Goal: Task Accomplishment & Management: Use online tool/utility

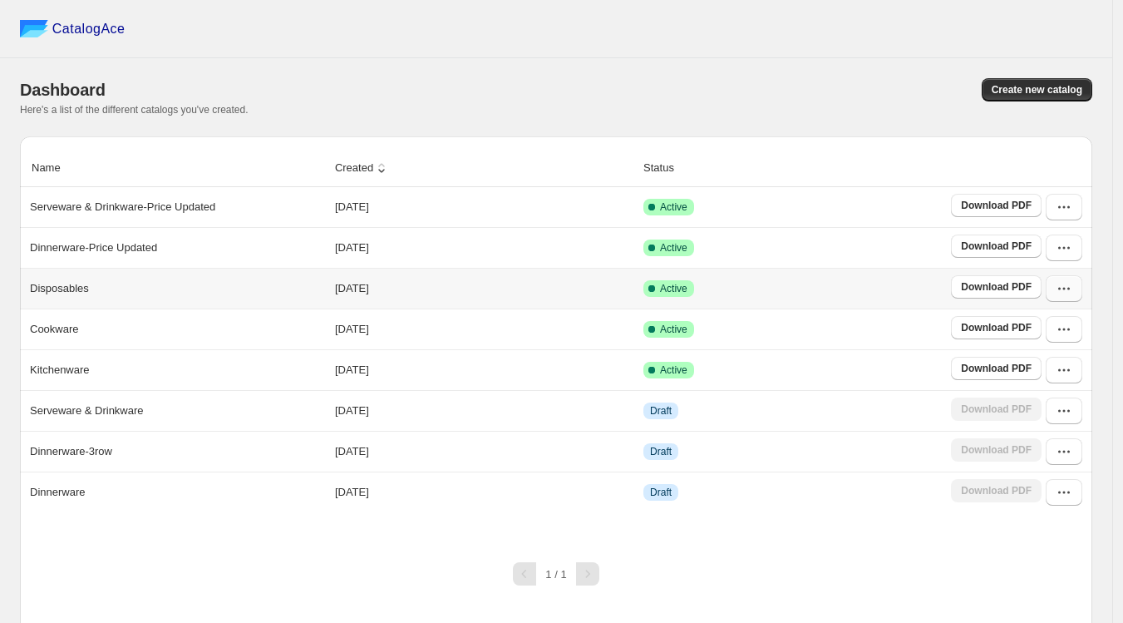
click at [1061, 288] on icon "button" at bounding box center [1059, 289] width 2 height 2
click at [1026, 406] on span "Edit" at bounding box center [1022, 408] width 18 height 12
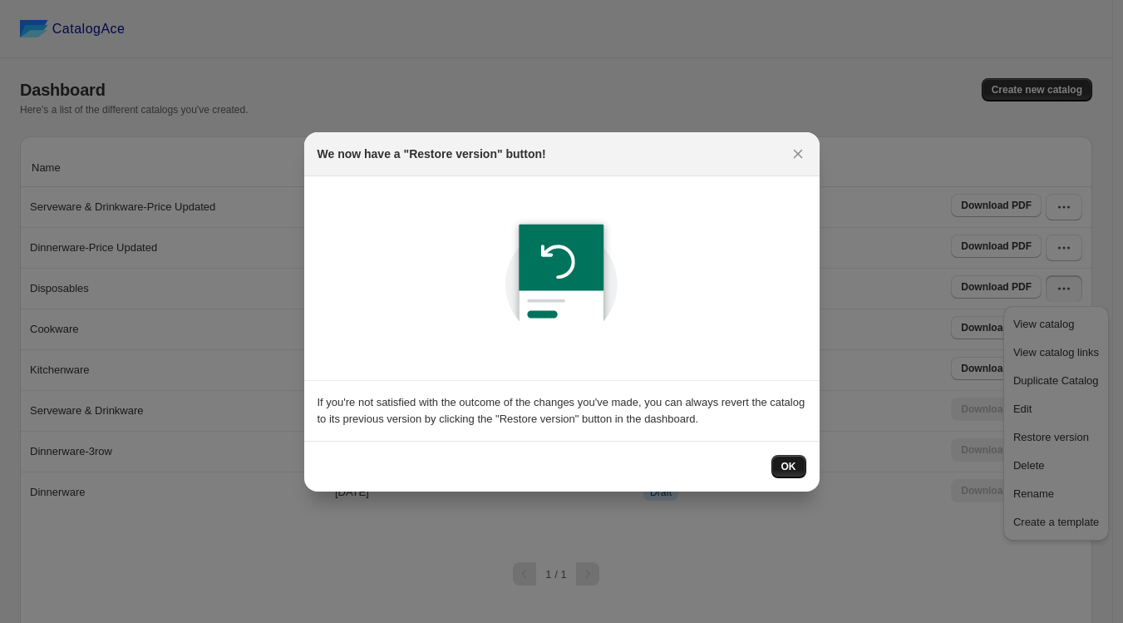
click at [798, 466] on button "OK" at bounding box center [789, 466] width 35 height 23
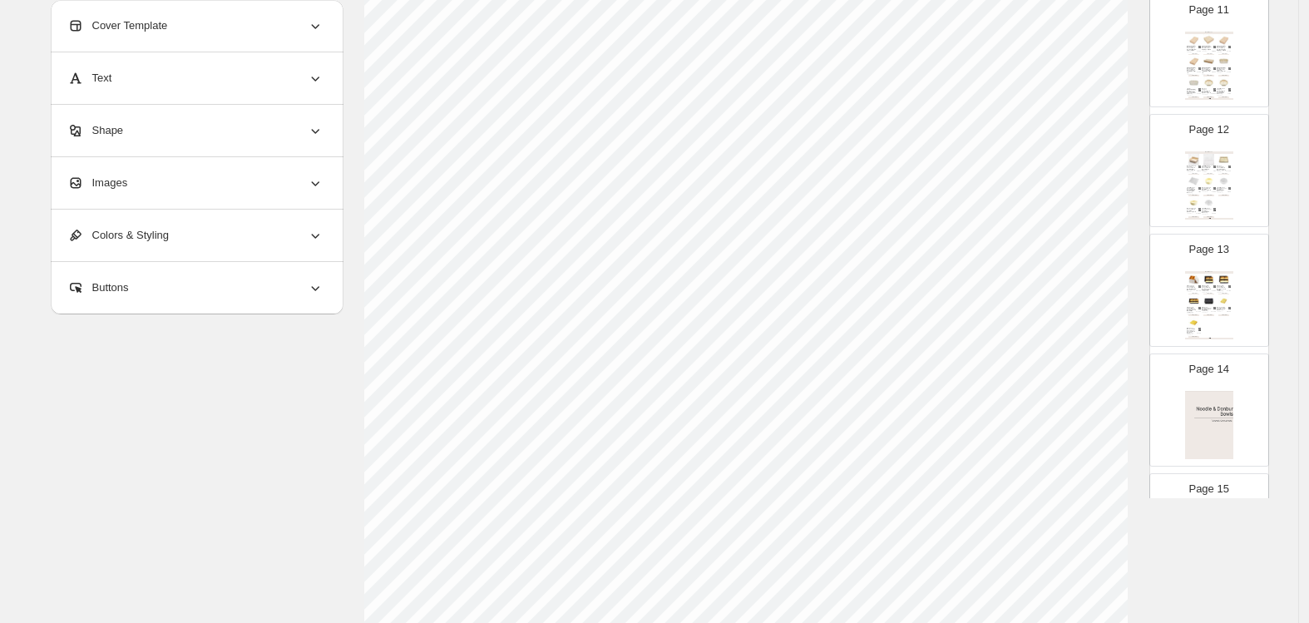
scroll to position [1293, 0]
click at [1132, 387] on img at bounding box center [1209, 408] width 48 height 68
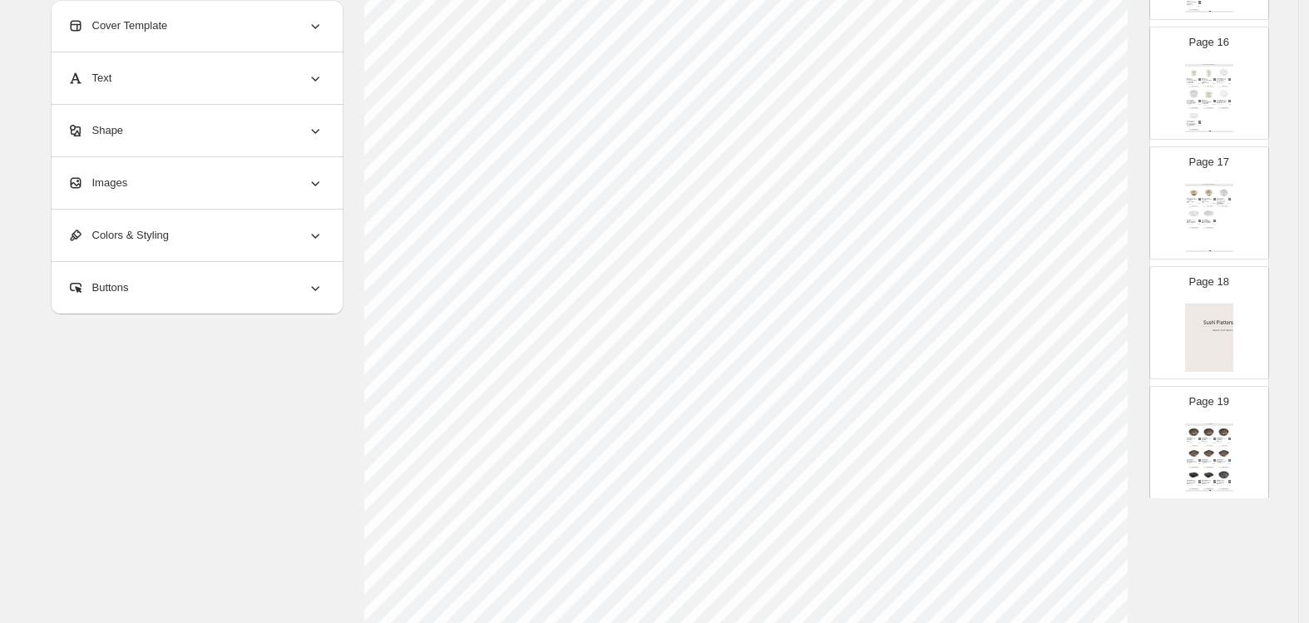
scroll to position [1847, 0]
click at [1132, 317] on img at bounding box center [1209, 332] width 48 height 68
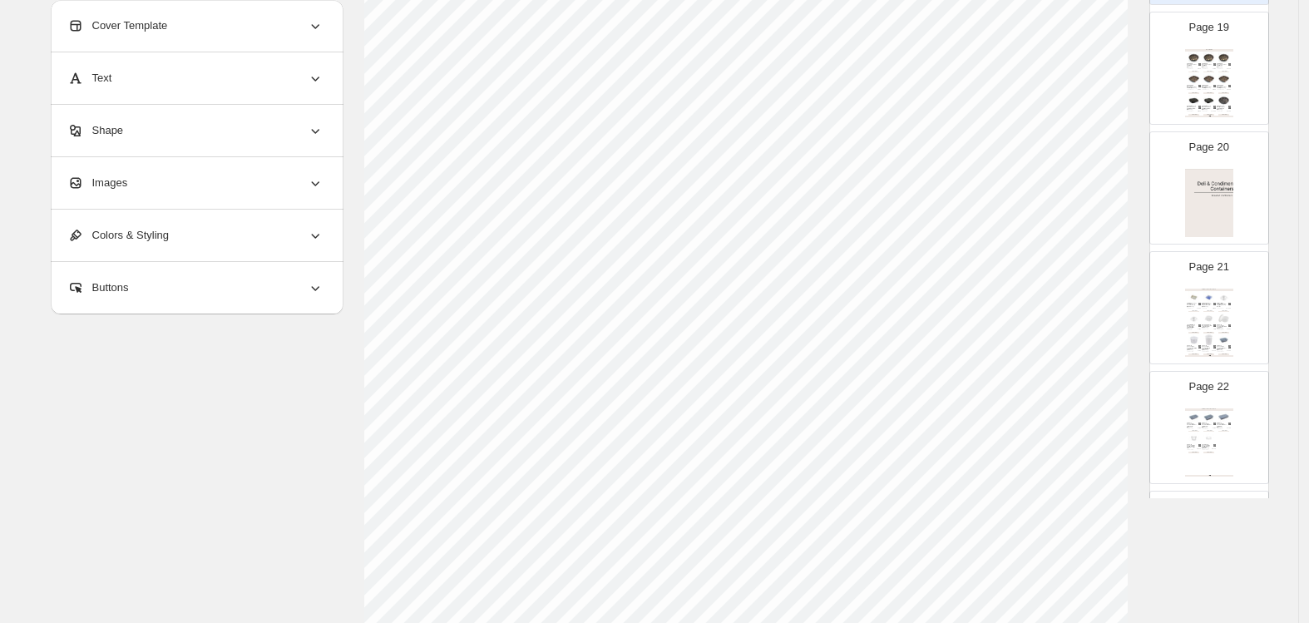
scroll to position [277, 0]
click at [1132, 200] on div "Page 20" at bounding box center [1202, 181] width 105 height 111
click at [1132, 198] on img at bounding box center [1209, 192] width 48 height 68
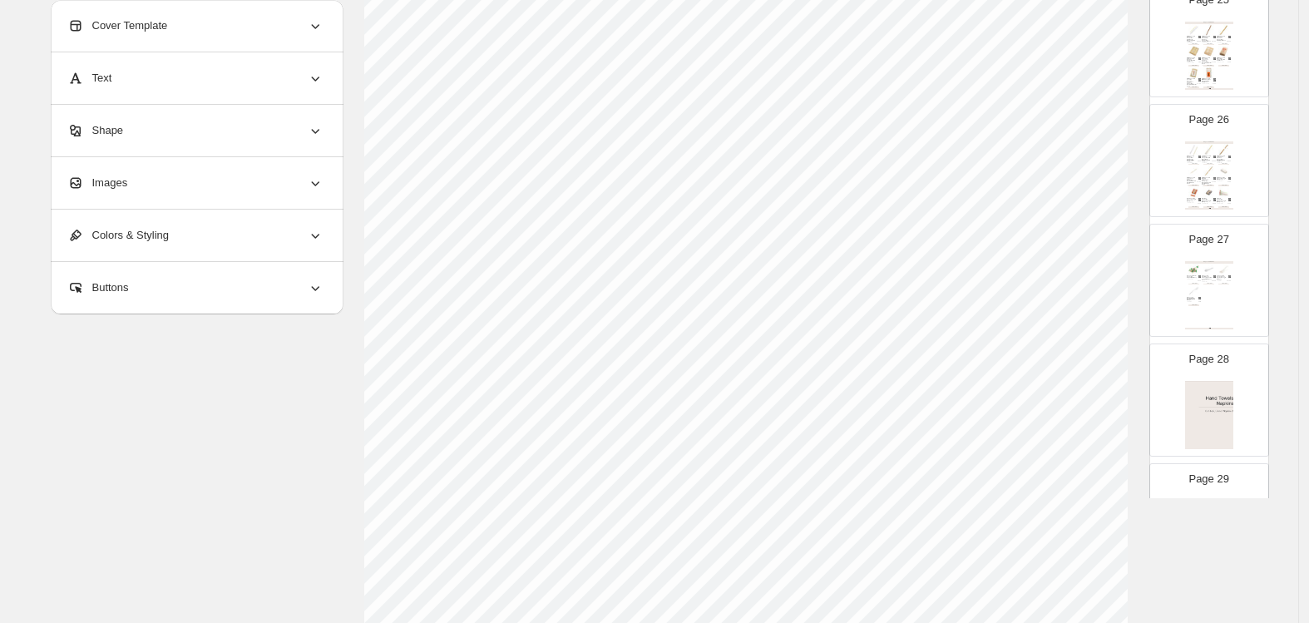
scroll to position [3140, 0]
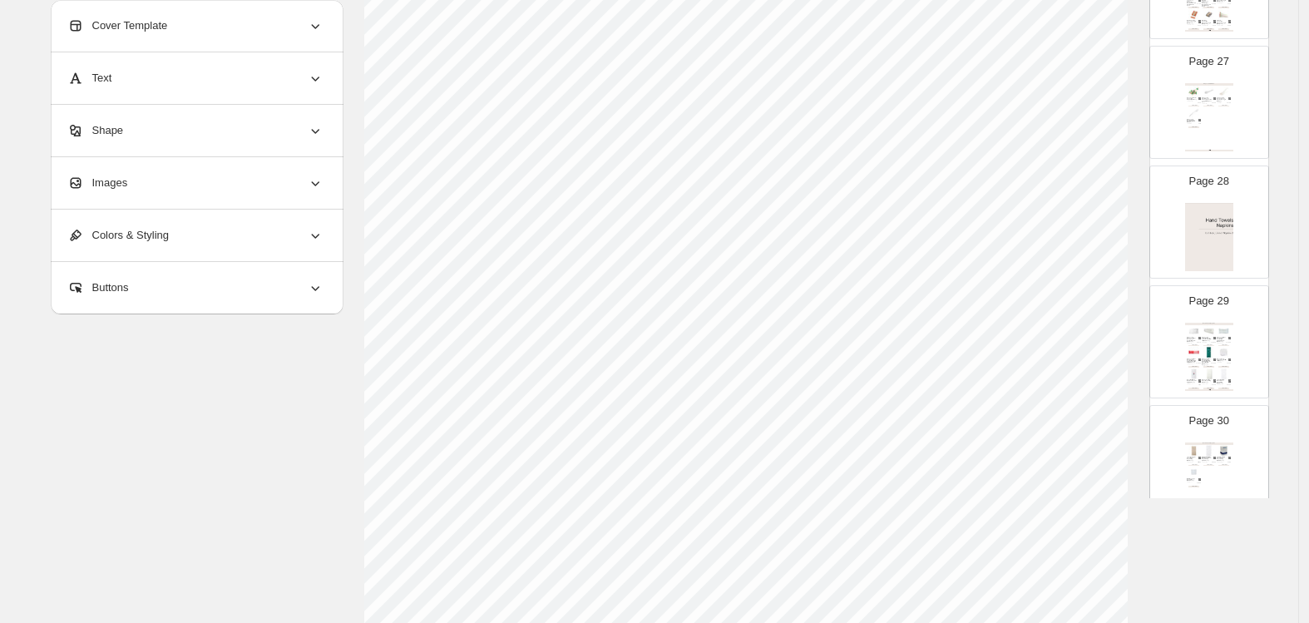
click at [1132, 240] on img at bounding box center [1209, 237] width 48 height 68
click at [1132, 429] on div "Page 30 Hand Towels, Napkins Linen-like Natural Paper Dinner Napkin 1 Ply (500/…" at bounding box center [1202, 454] width 105 height 111
type input "**"
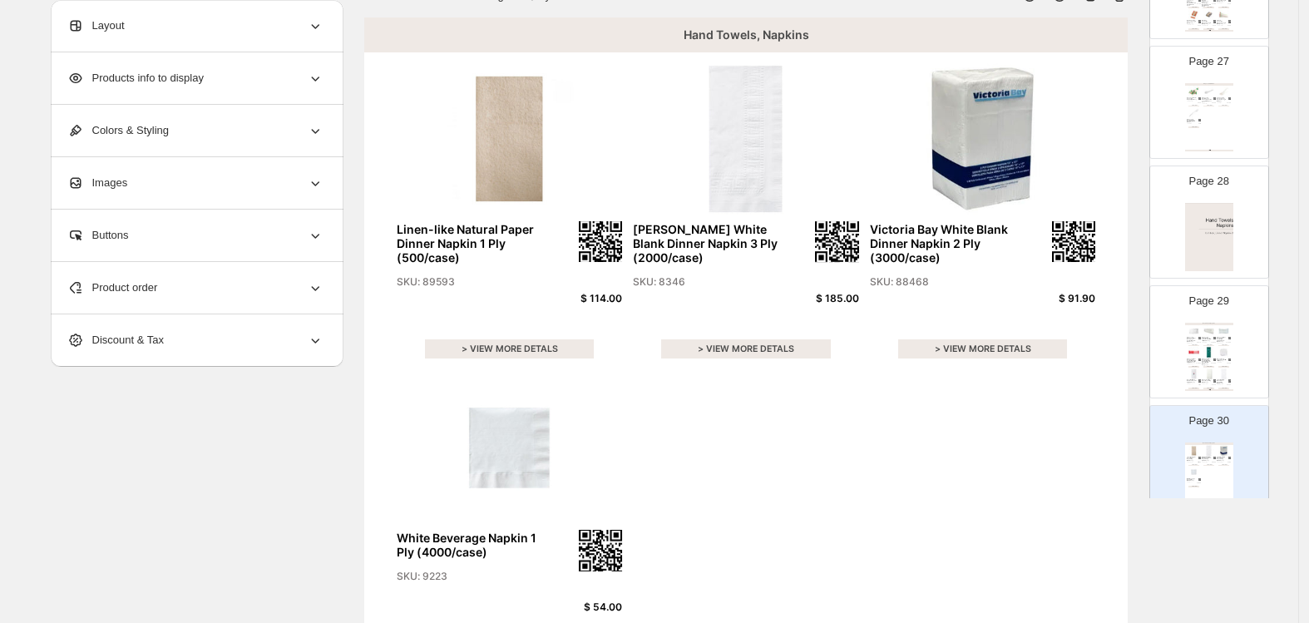
scroll to position [120, 0]
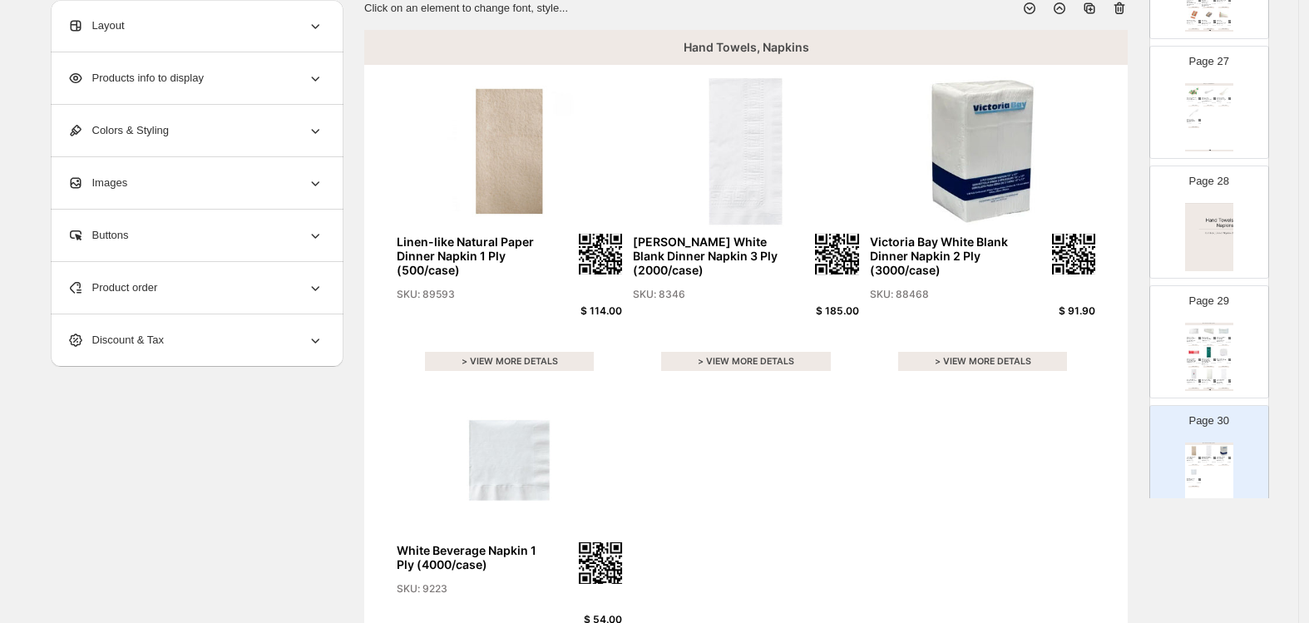
click at [1082, 308] on div "$ 91.90" at bounding box center [1054, 311] width 81 height 12
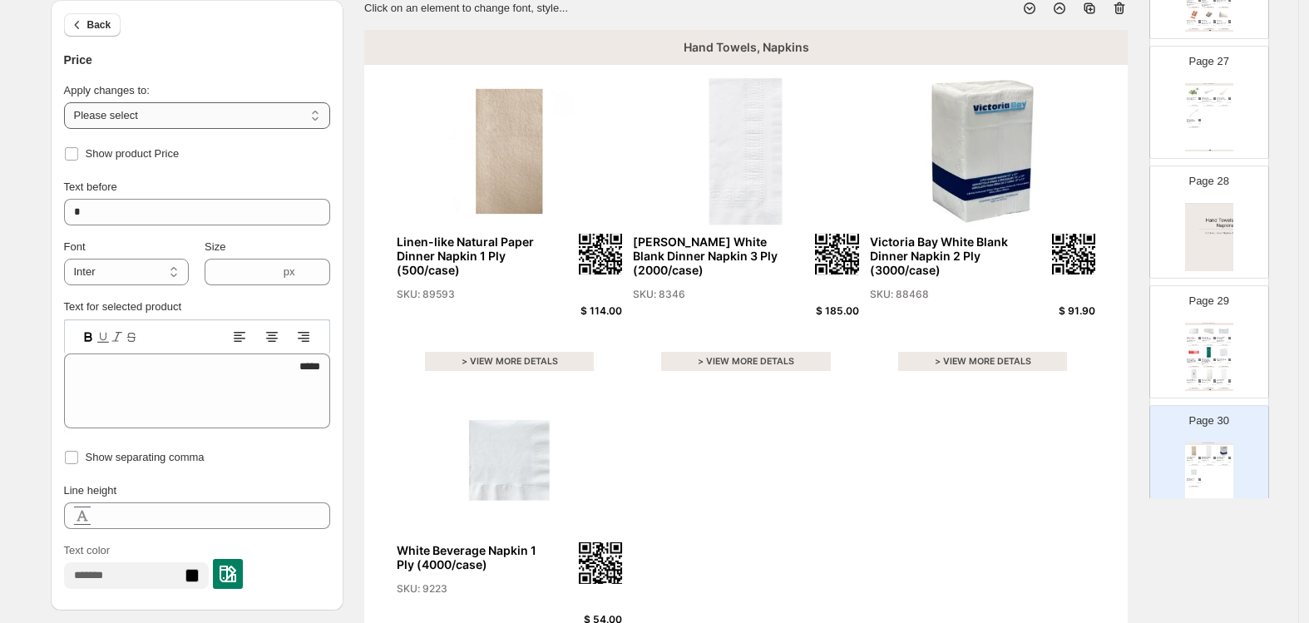
click at [166, 106] on select "**********" at bounding box center [197, 115] width 266 height 27
select select "**********"
click at [68, 102] on select "**********" at bounding box center [197, 115] width 266 height 27
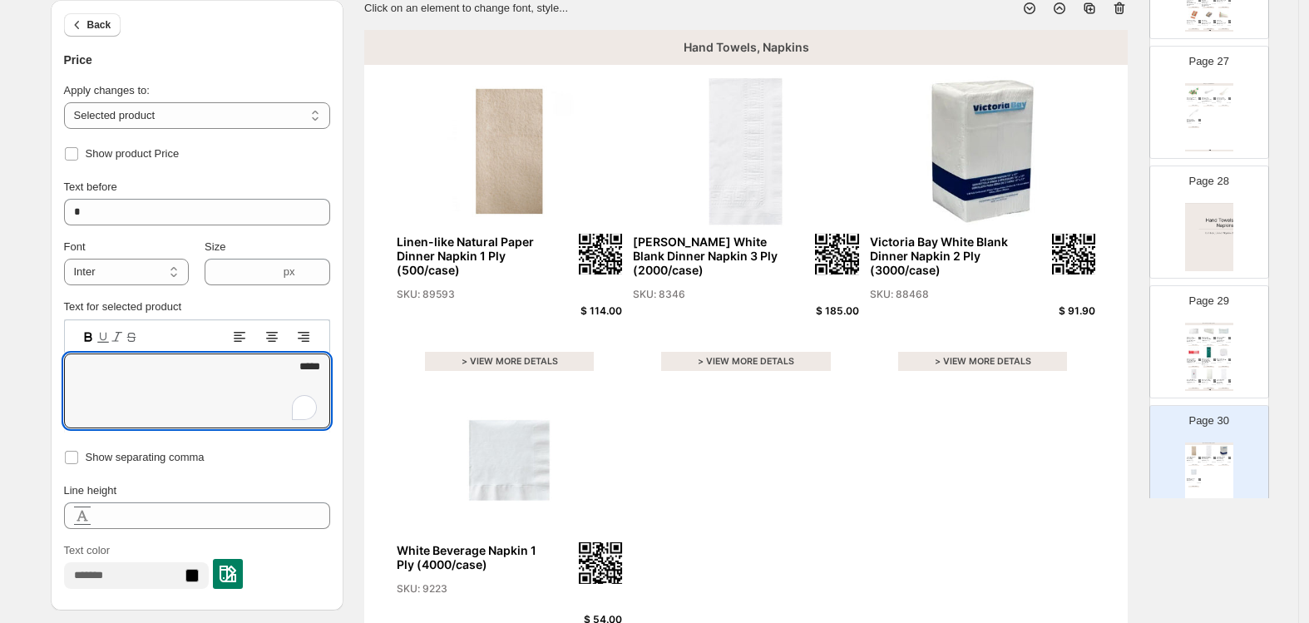
drag, startPoint x: 288, startPoint y: 358, endPoint x: 334, endPoint y: 361, distance: 45.8
paste textarea "To enrich screen reader interactions, please activate Accessibility in Grammarl…"
type textarea "*****"
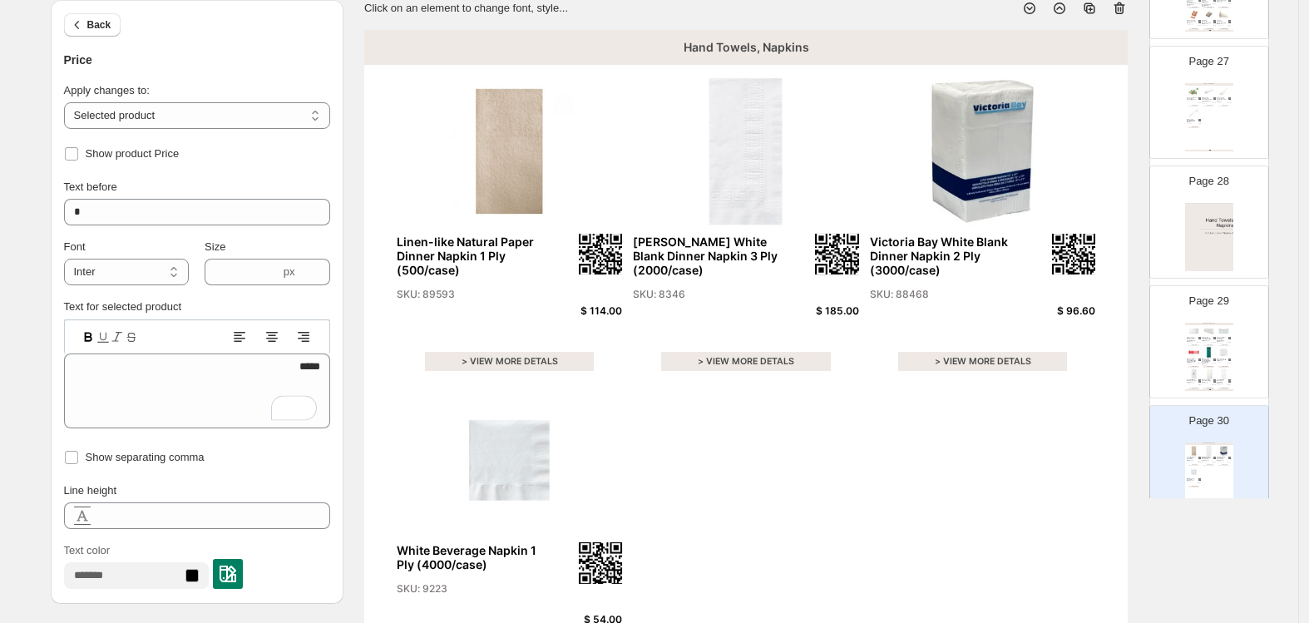
click at [1073, 310] on div "$ 96.60" at bounding box center [1054, 311] width 81 height 12
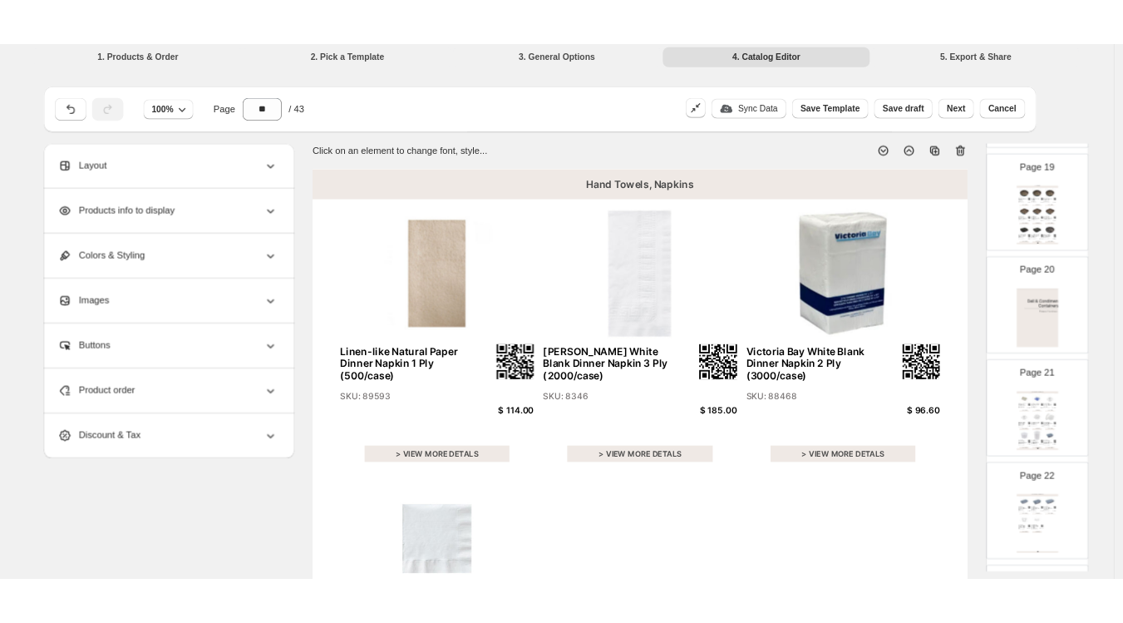
scroll to position [0, 0]
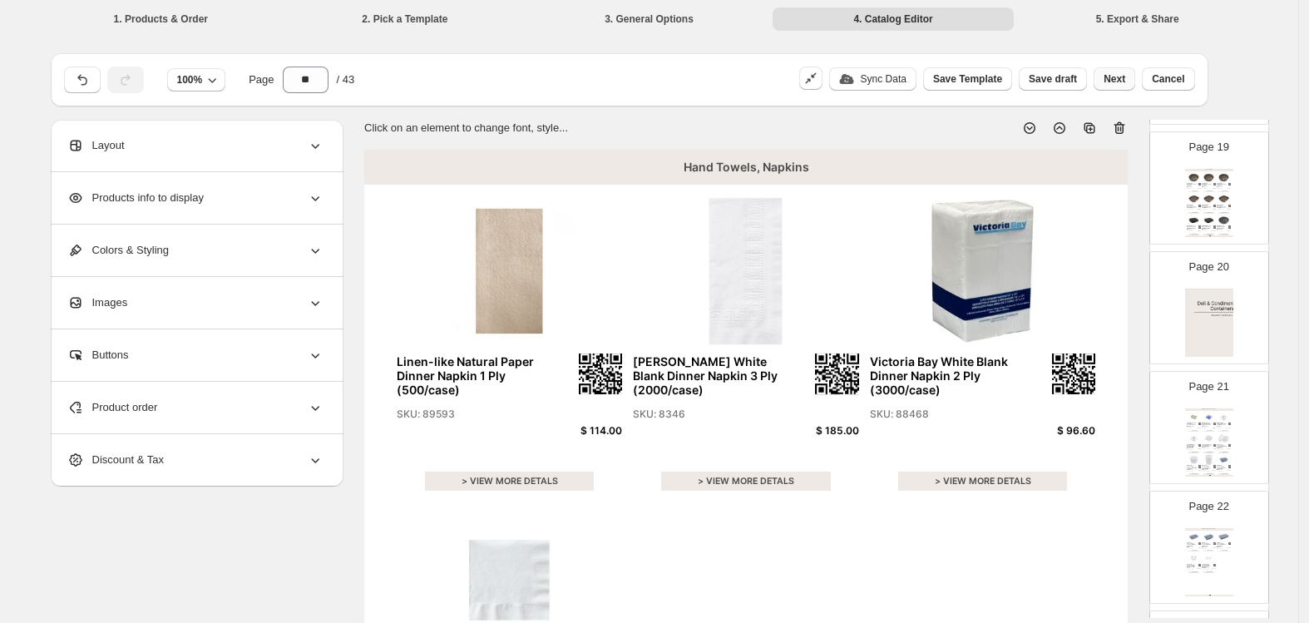
click at [1116, 77] on span "Next" at bounding box center [1114, 78] width 22 height 13
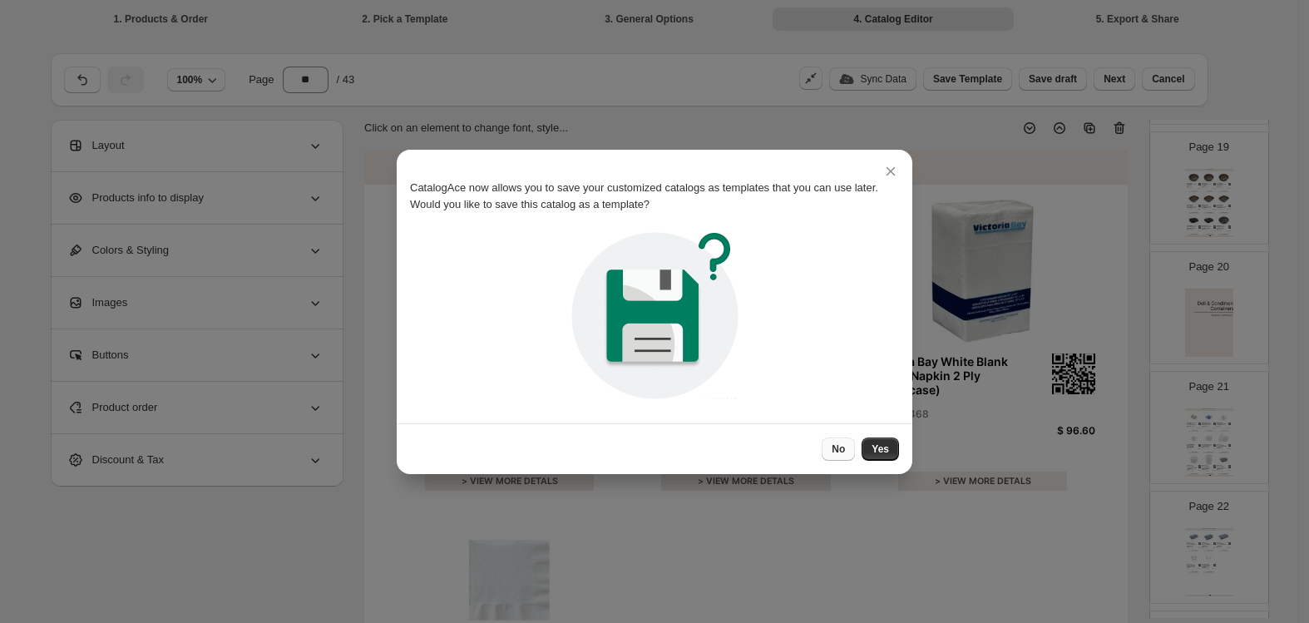
click at [841, 449] on span "No" at bounding box center [837, 448] width 13 height 13
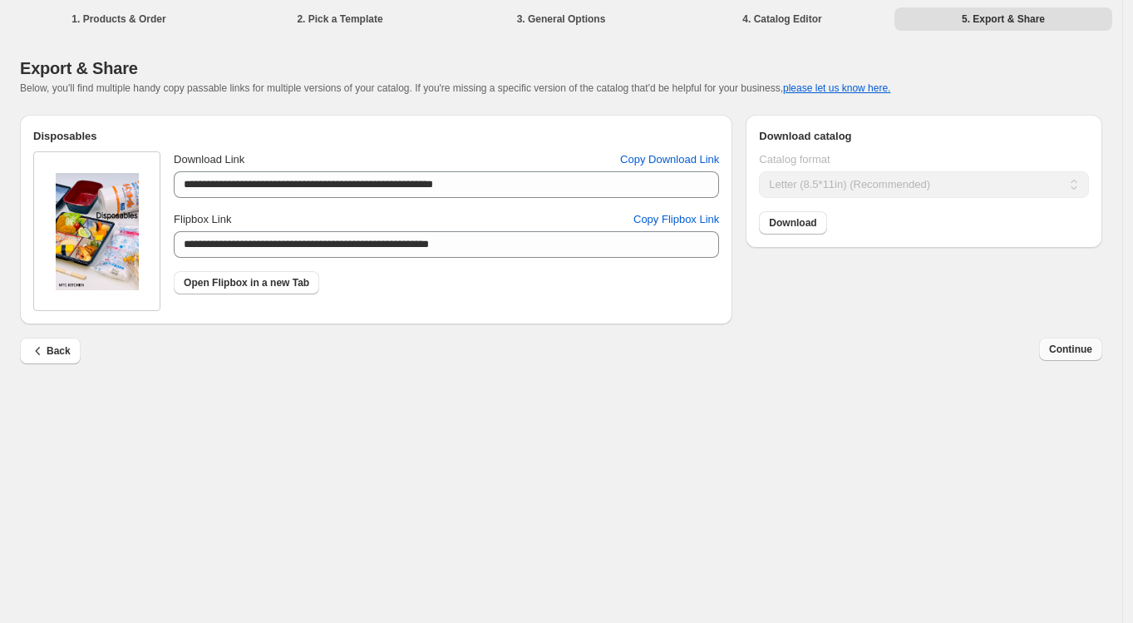
click at [1046, 346] on button "Continue" at bounding box center [1070, 349] width 63 height 23
